Goal: Task Accomplishment & Management: Manage account settings

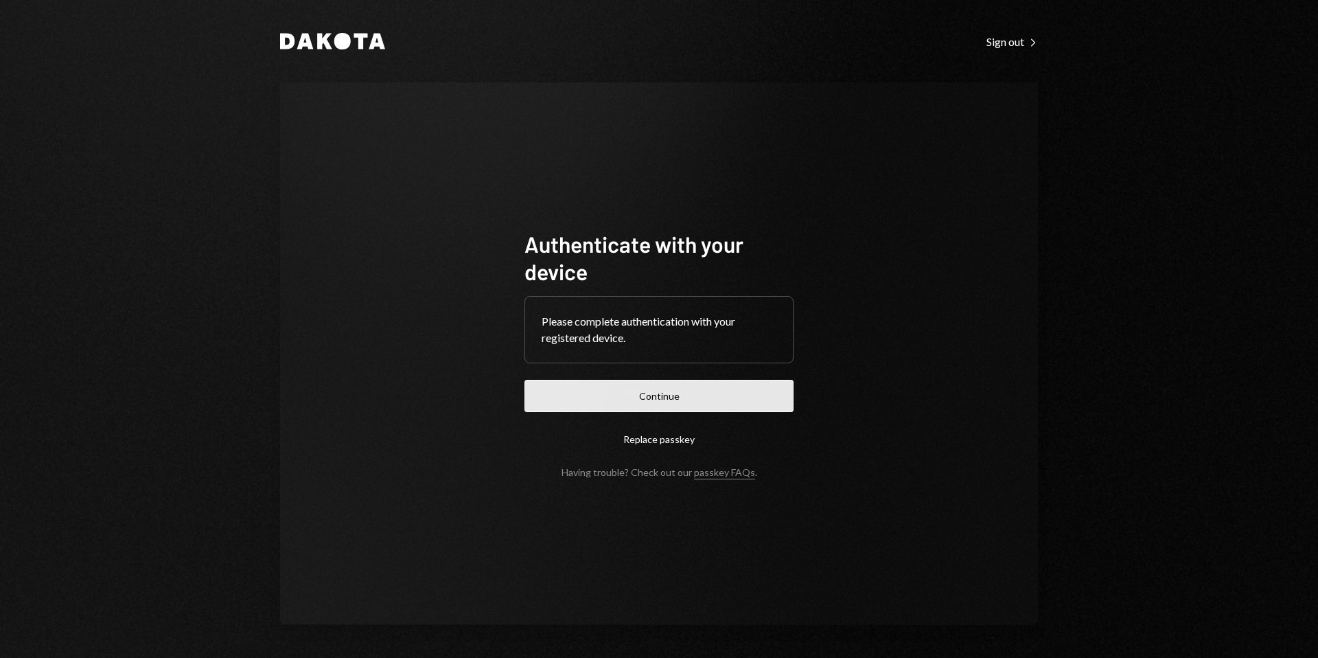
click at [626, 382] on button "Continue" at bounding box center [658, 396] width 269 height 32
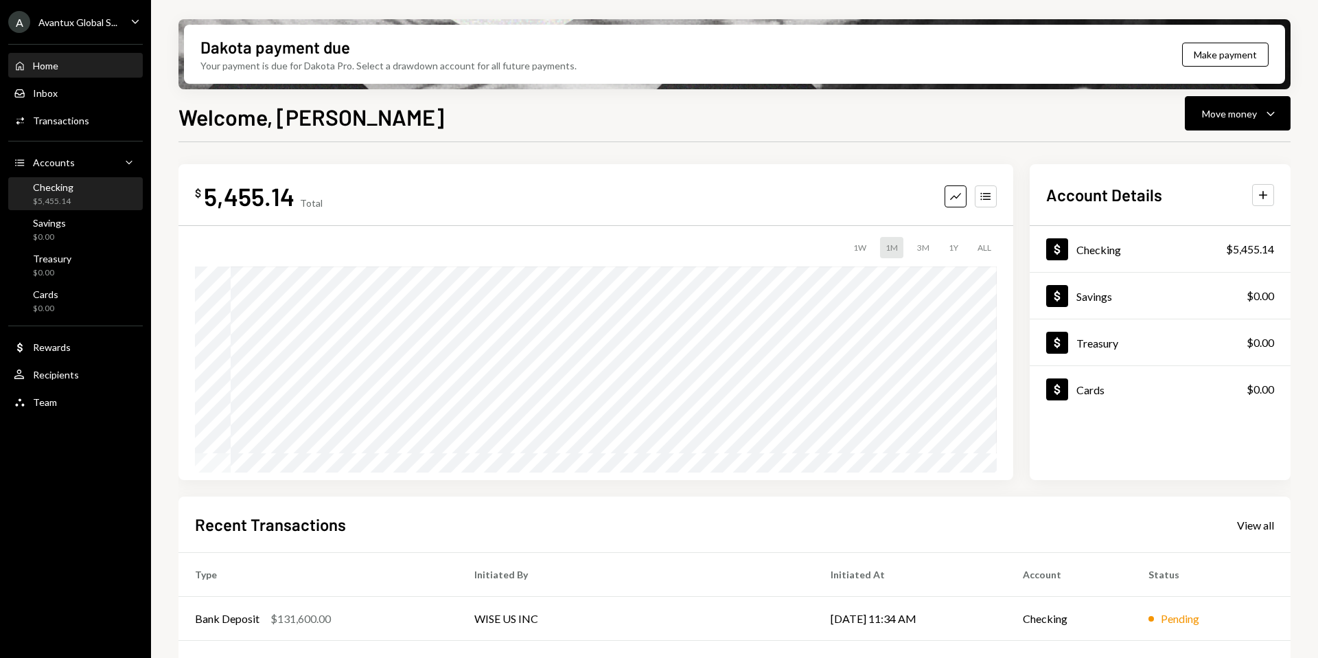
click at [43, 205] on div "$5,455.14" at bounding box center [53, 202] width 40 height 12
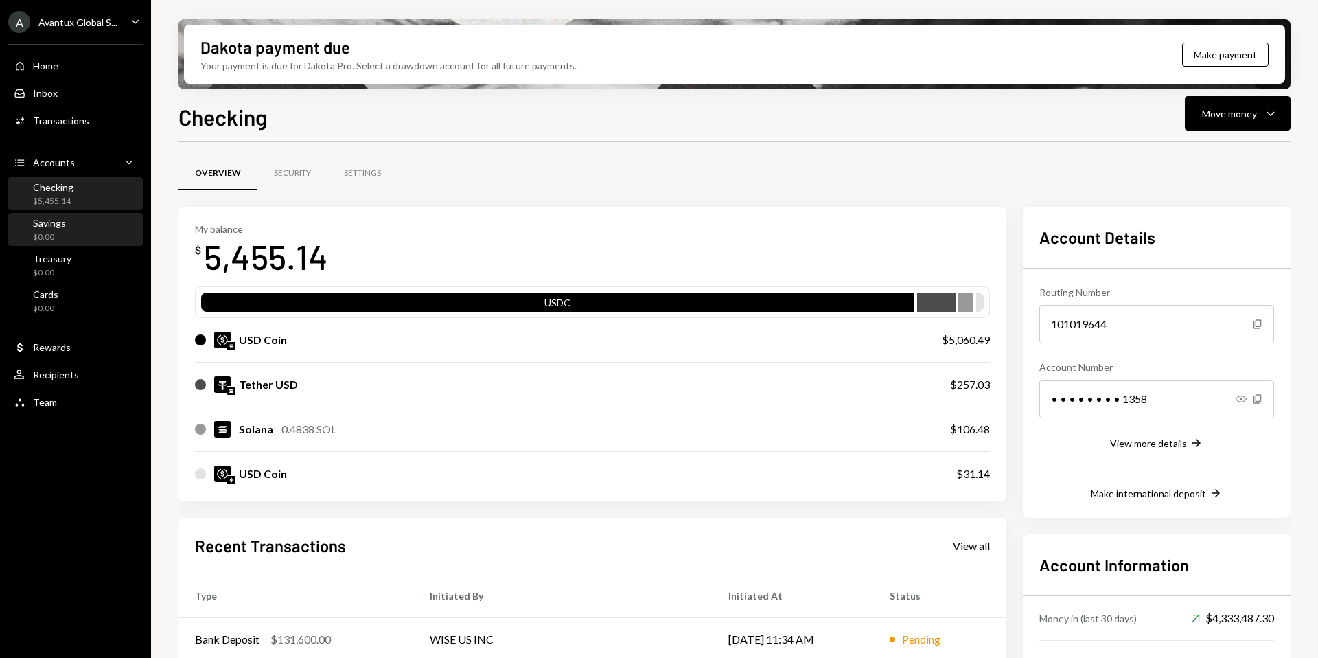
click at [61, 226] on div "Savings" at bounding box center [49, 223] width 33 height 12
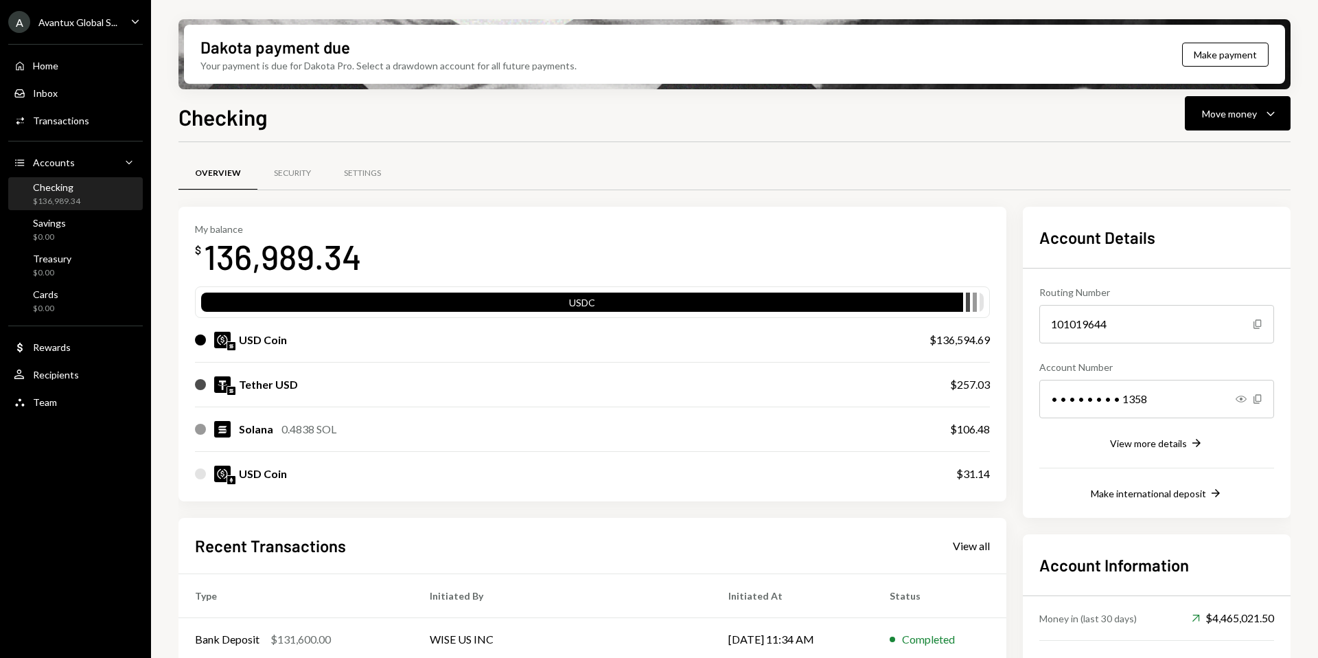
click at [73, 21] on div "Avantux Global S..." at bounding box center [77, 22] width 79 height 12
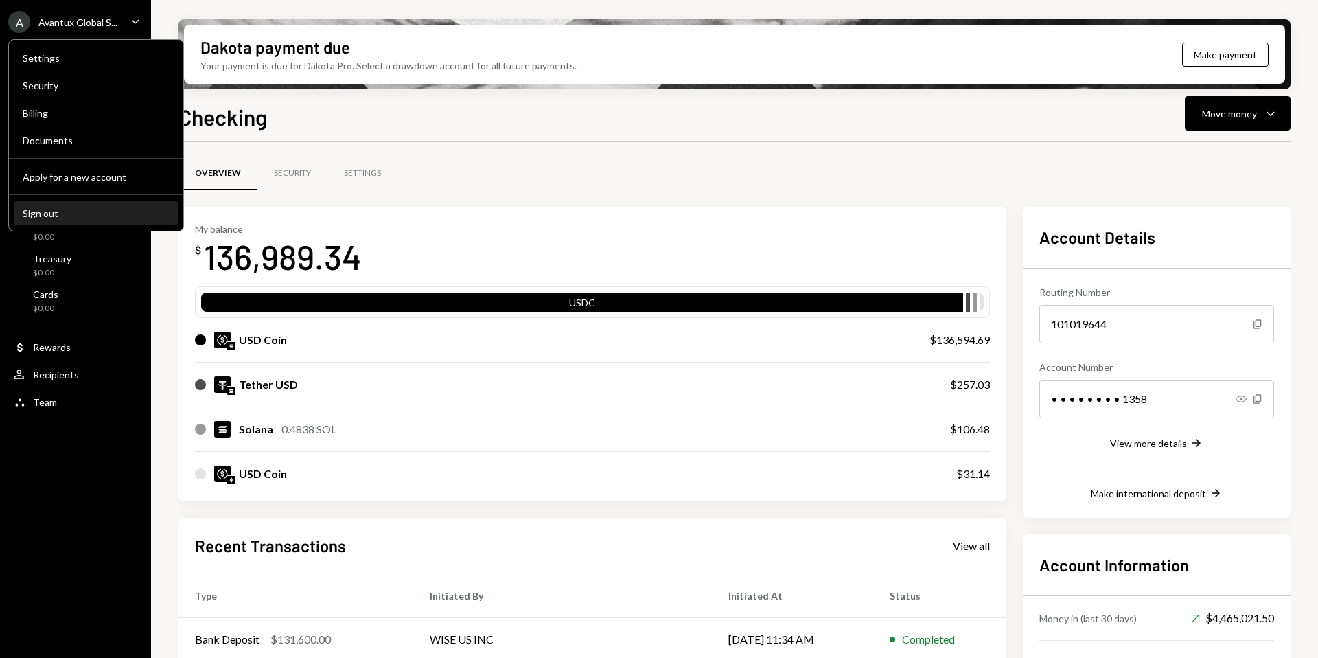
click at [60, 215] on div "Sign out" at bounding box center [96, 213] width 147 height 12
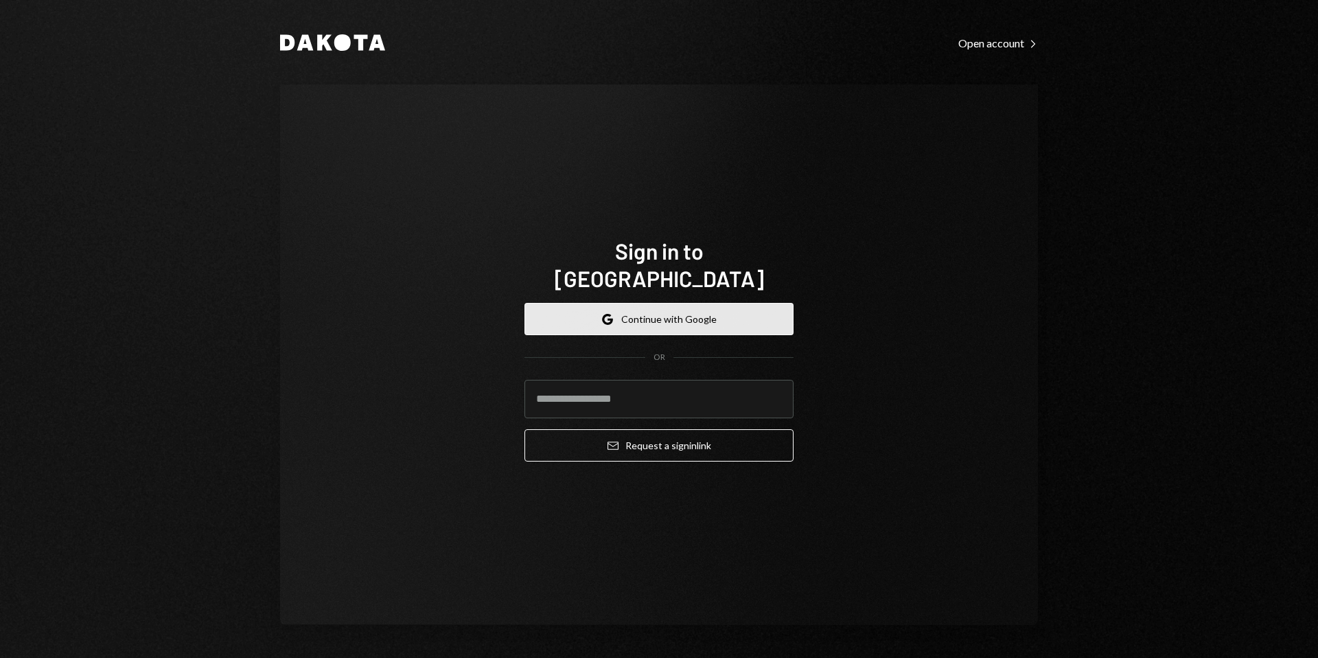
click at [627, 309] on button "Google Continue with Google" at bounding box center [658, 319] width 269 height 32
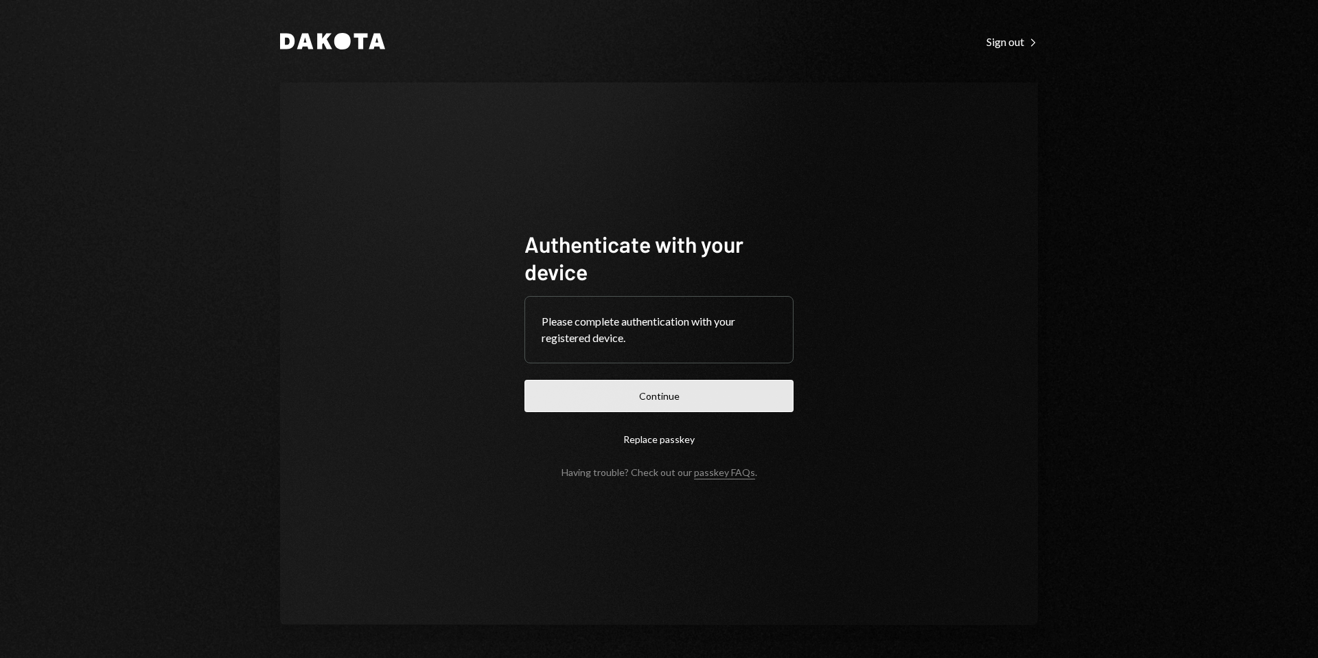
click at [704, 397] on button "Continue" at bounding box center [658, 396] width 269 height 32
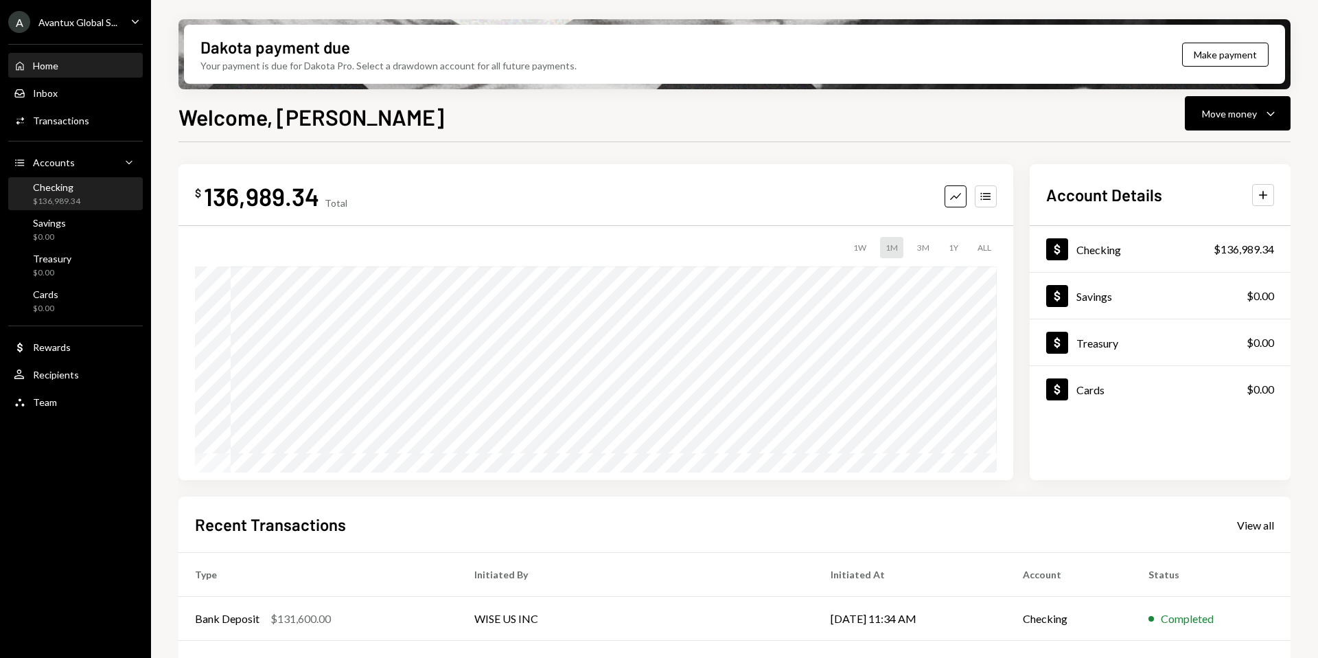
click at [60, 199] on div "$136,989.34" at bounding box center [56, 202] width 47 height 12
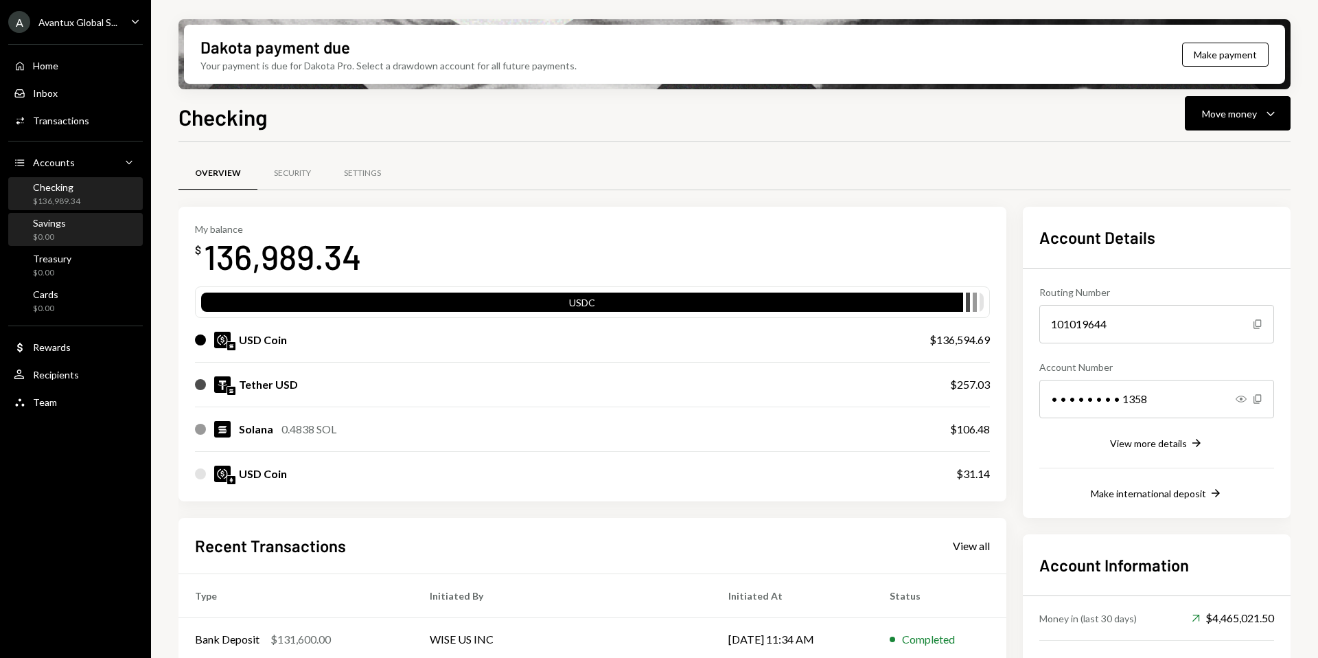
click at [58, 232] on div "$0.00" at bounding box center [49, 237] width 33 height 12
click at [77, 14] on div "A Avantux Global S..." at bounding box center [62, 22] width 109 height 22
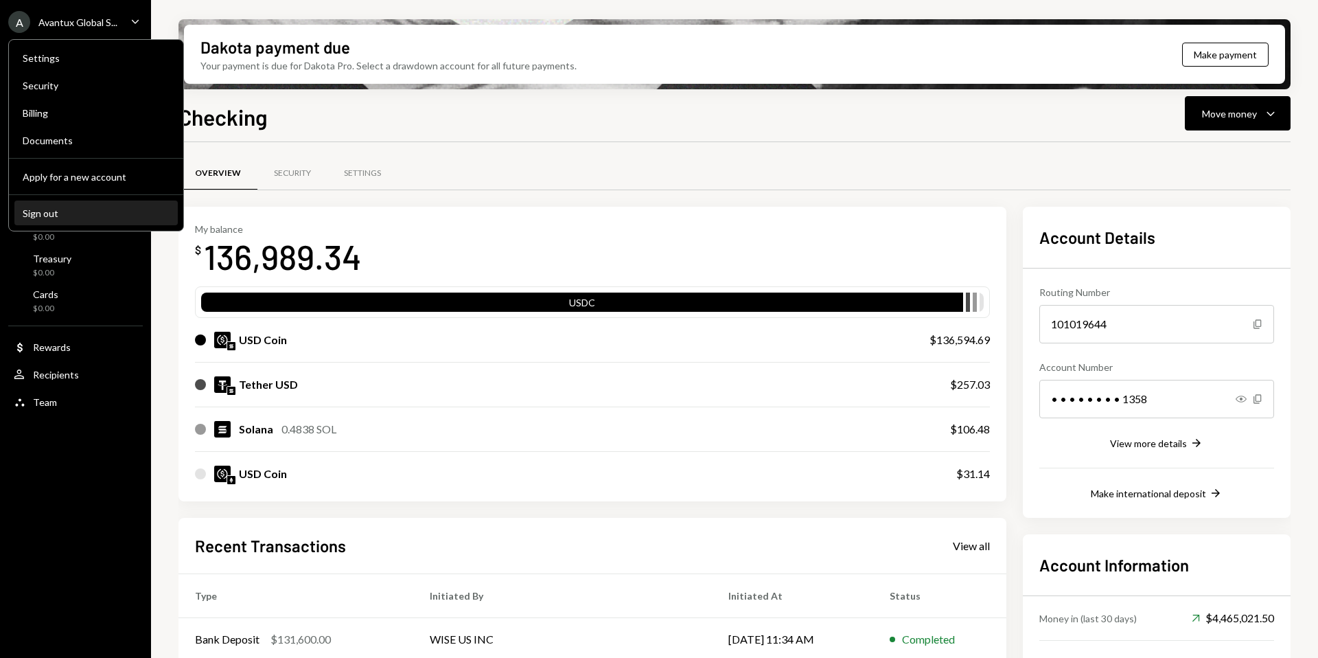
click at [68, 213] on div "Sign out" at bounding box center [96, 213] width 147 height 12
